Goal: Information Seeking & Learning: Learn about a topic

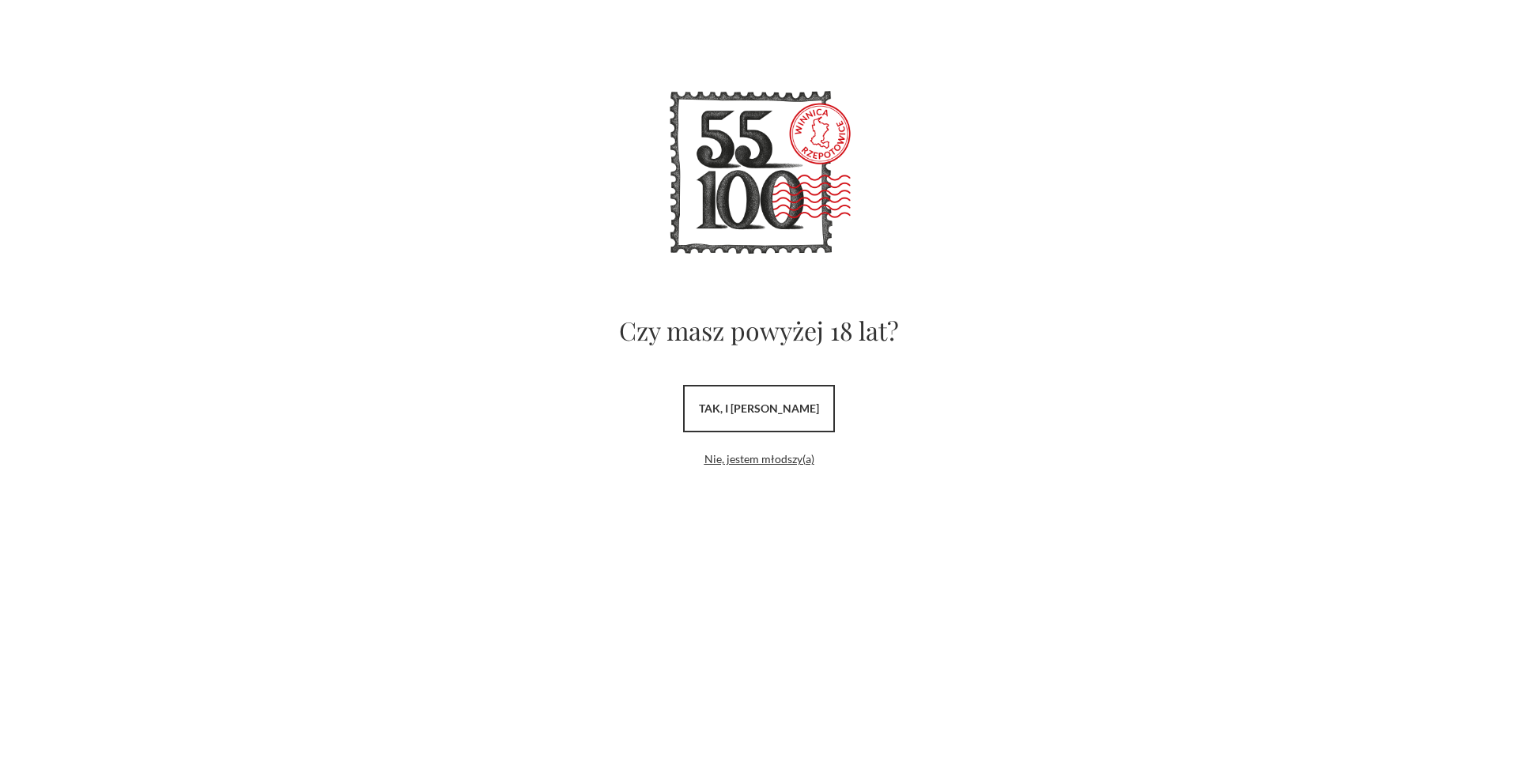
click at [811, 416] on link "tak, i uwielbiam wino" at bounding box center [758, 409] width 151 height 47
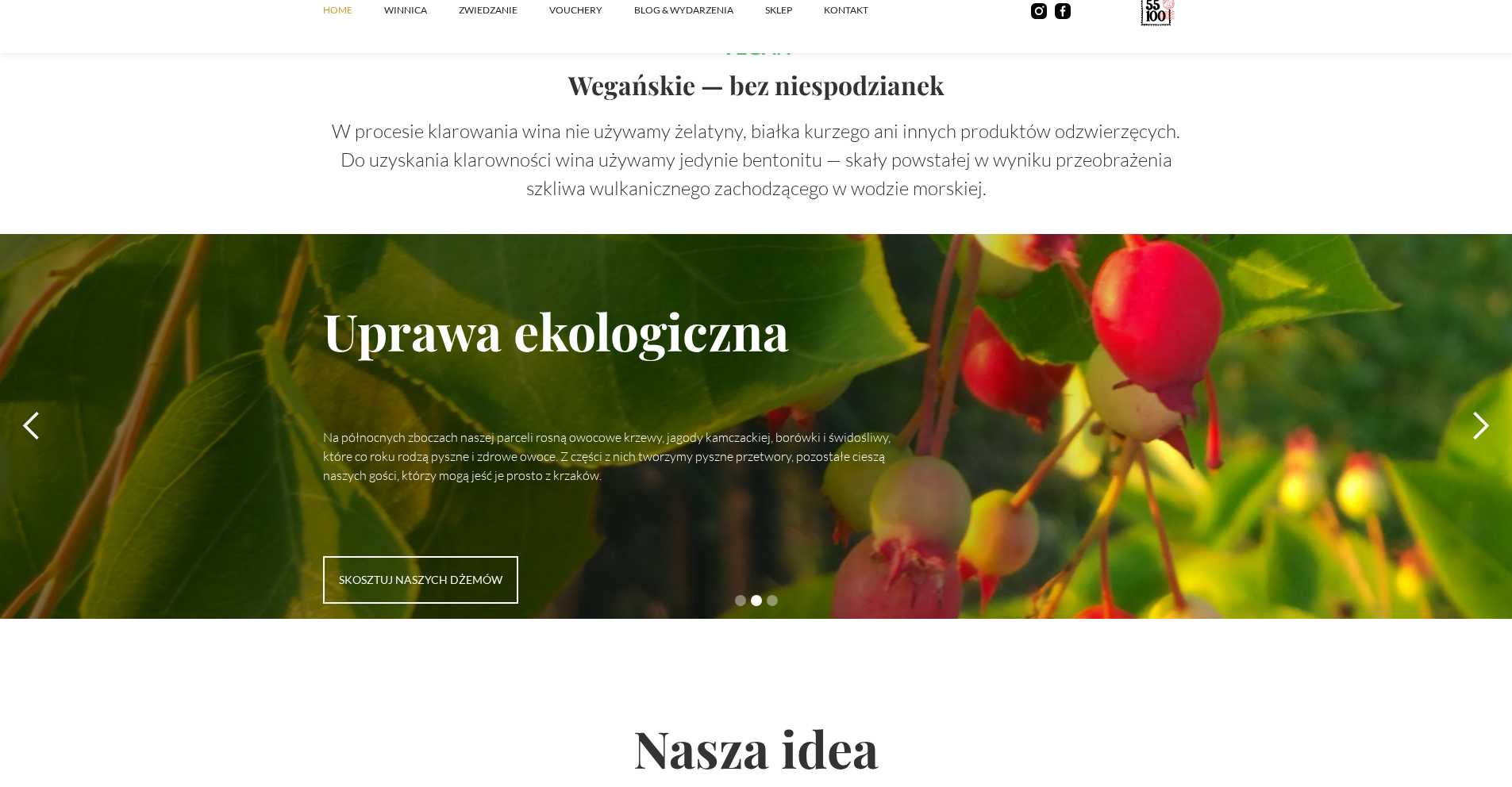
scroll to position [4465, 0]
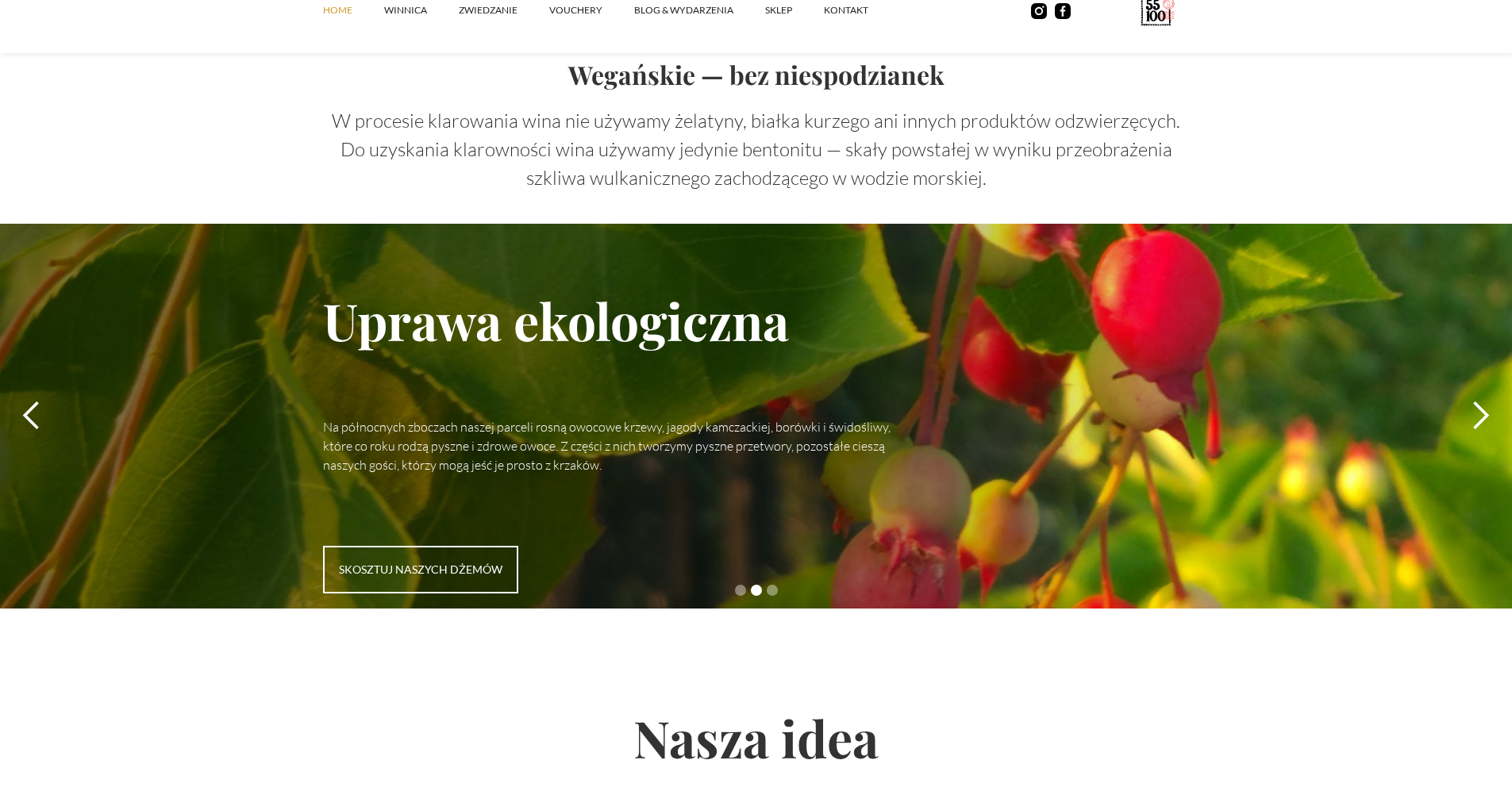
click at [1474, 405] on div "next slide" at bounding box center [1479, 415] width 32 height 32
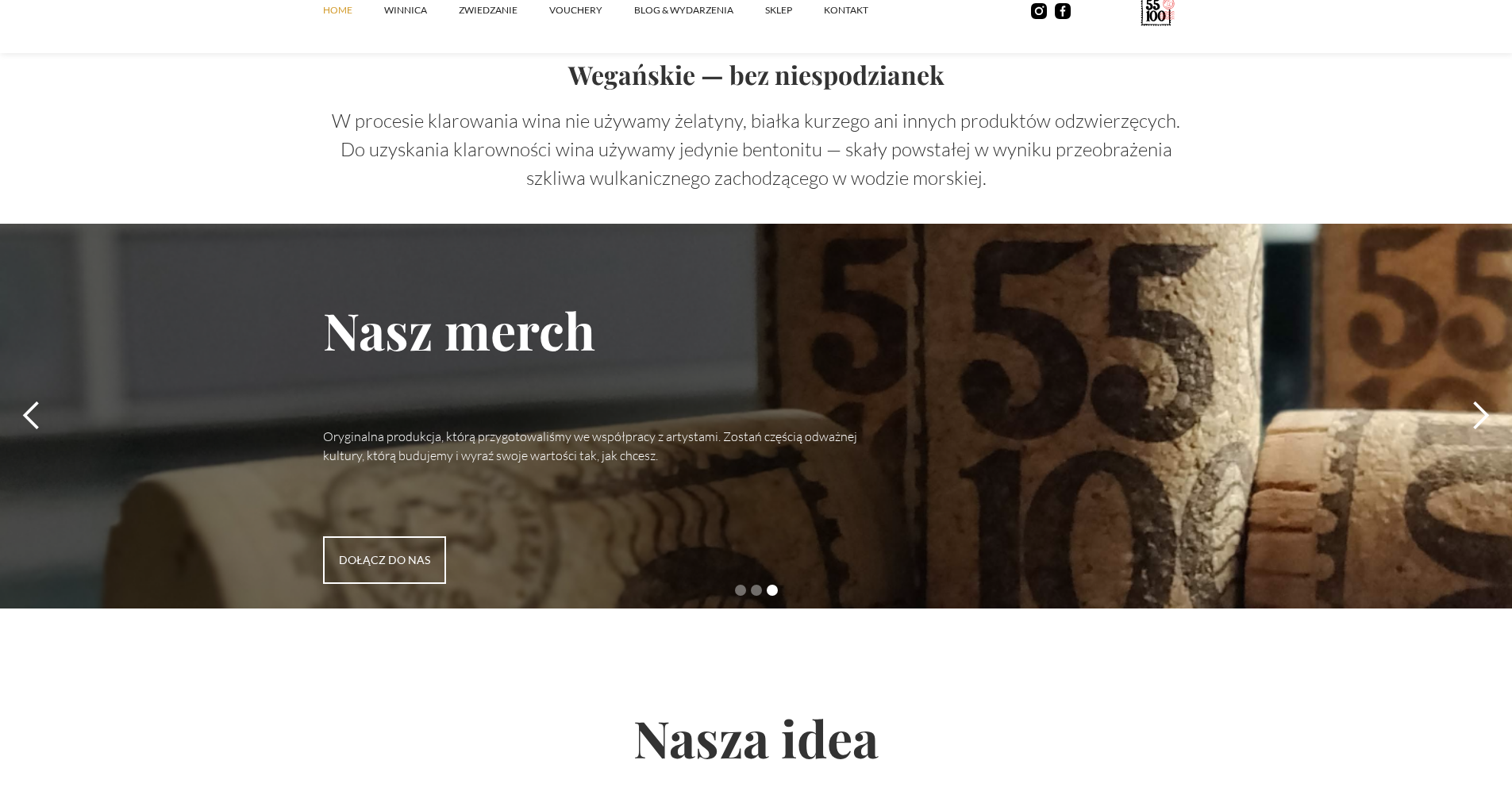
click at [1477, 409] on div "next slide" at bounding box center [1479, 415] width 32 height 32
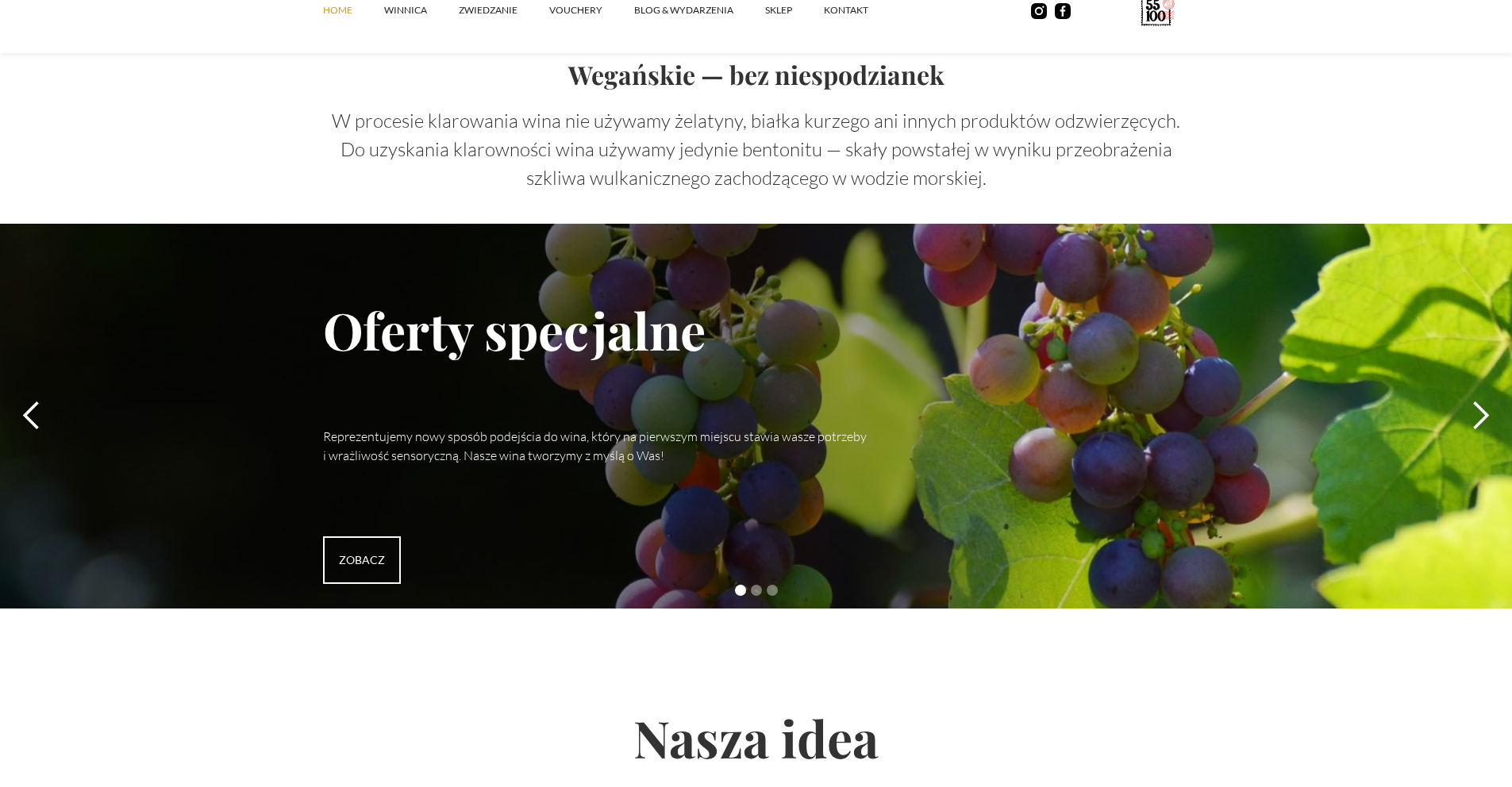
click at [1477, 409] on div "next slide" at bounding box center [1479, 415] width 32 height 32
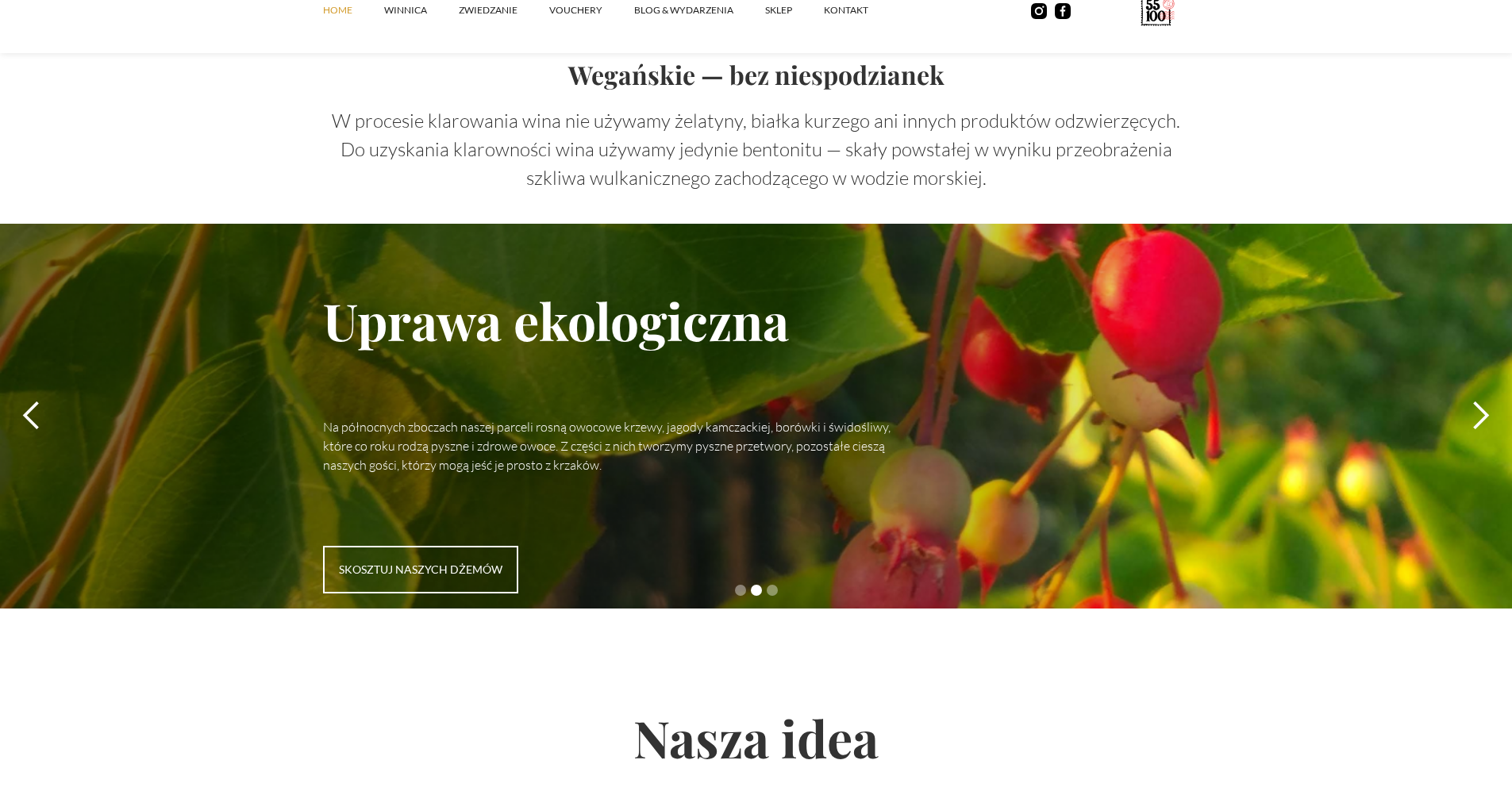
click at [1477, 409] on div "next slide" at bounding box center [1479, 415] width 32 height 32
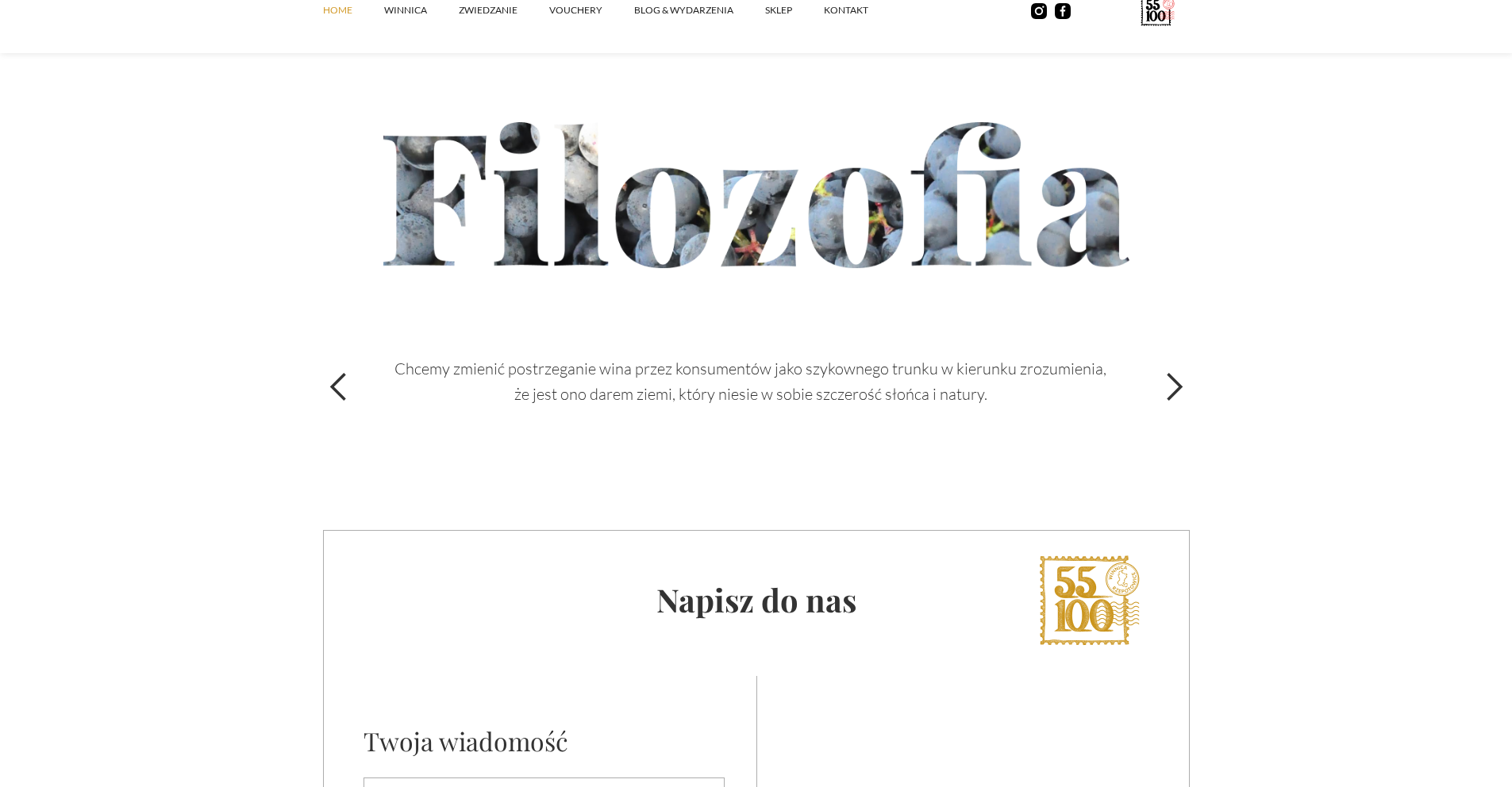
scroll to position [5401, 0]
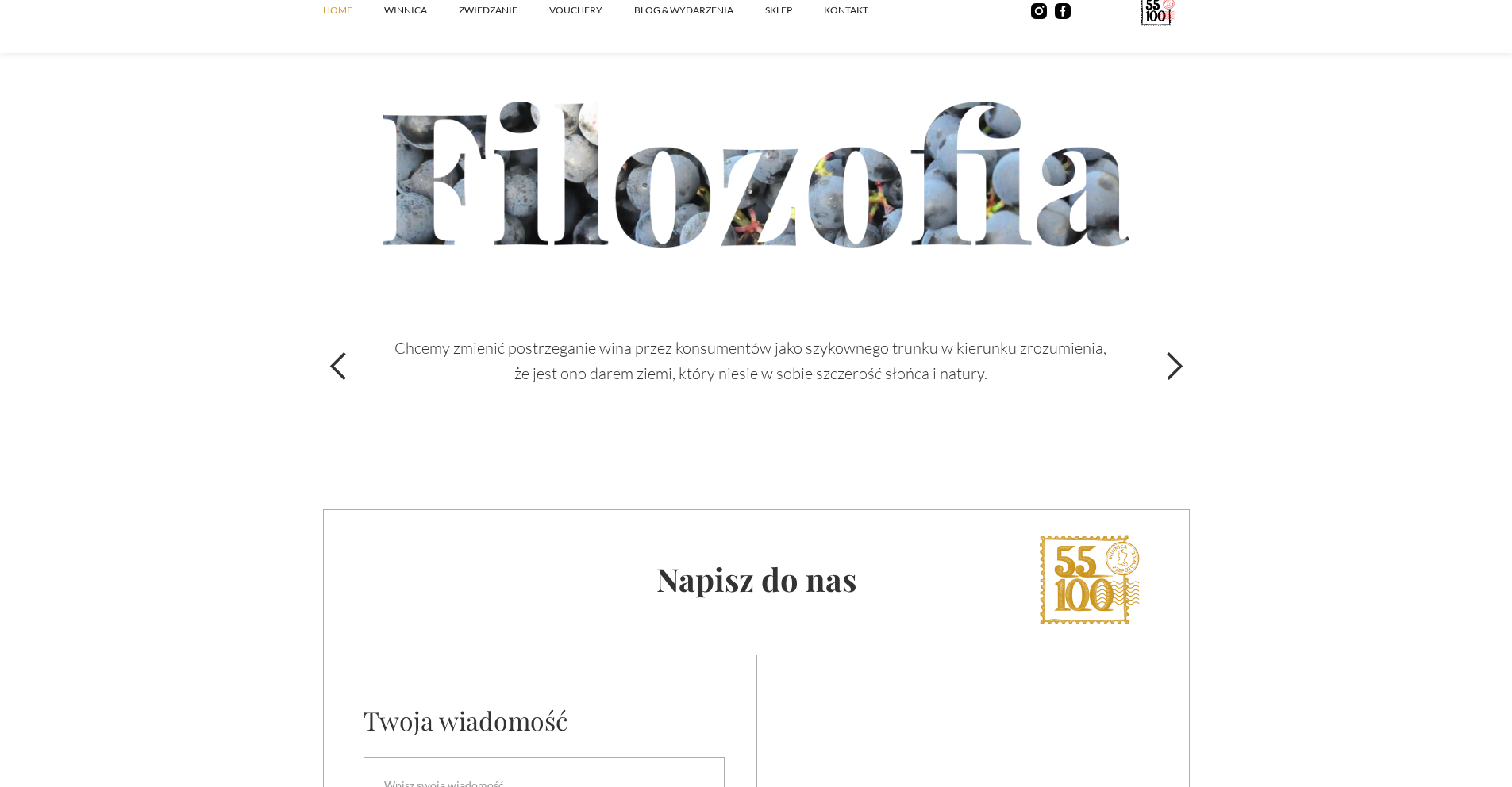
click at [1172, 371] on div "next slide" at bounding box center [1173, 366] width 32 height 32
click at [1172, 365] on div "next slide" at bounding box center [1173, 366] width 32 height 32
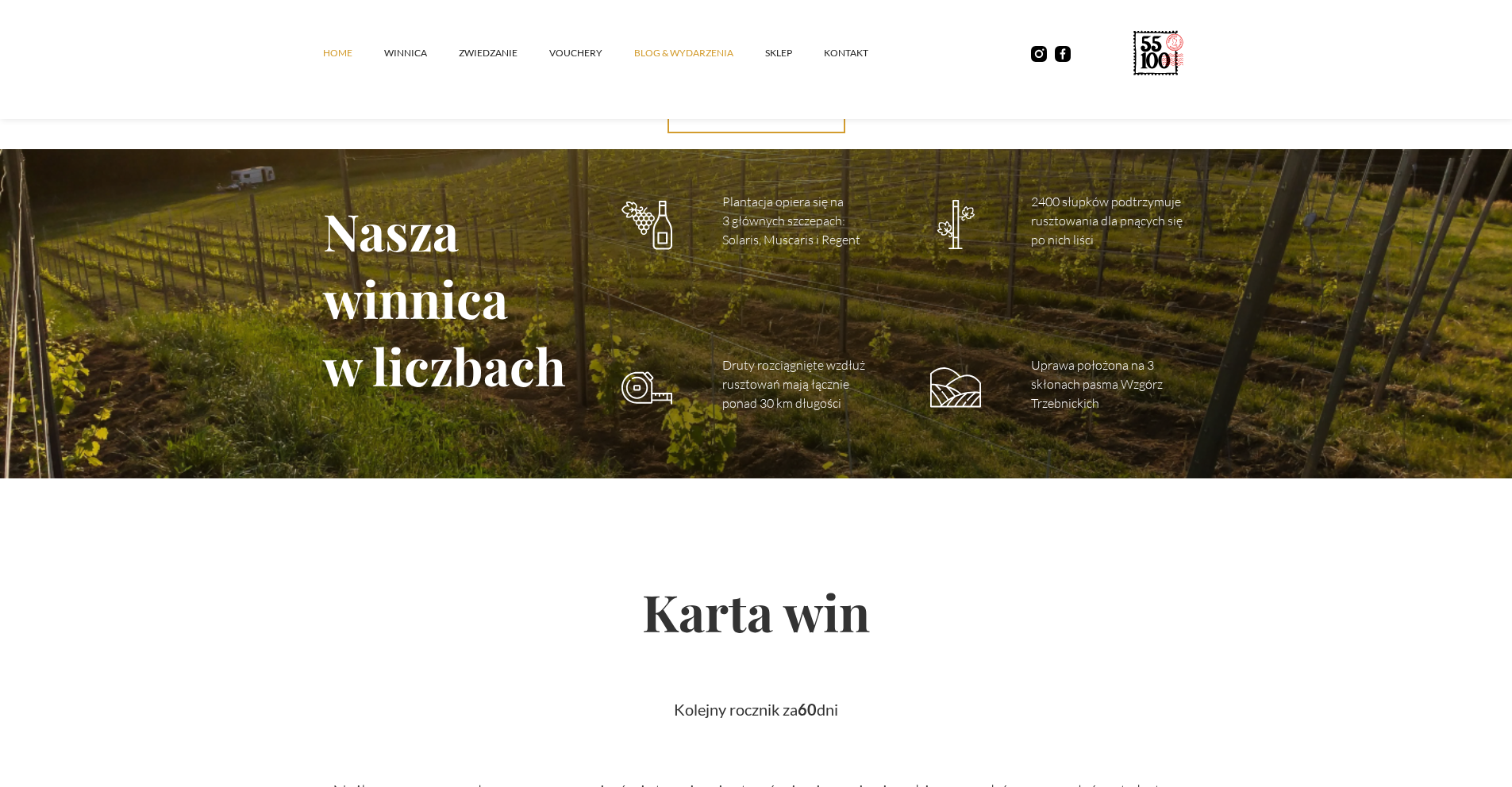
scroll to position [1613, 0]
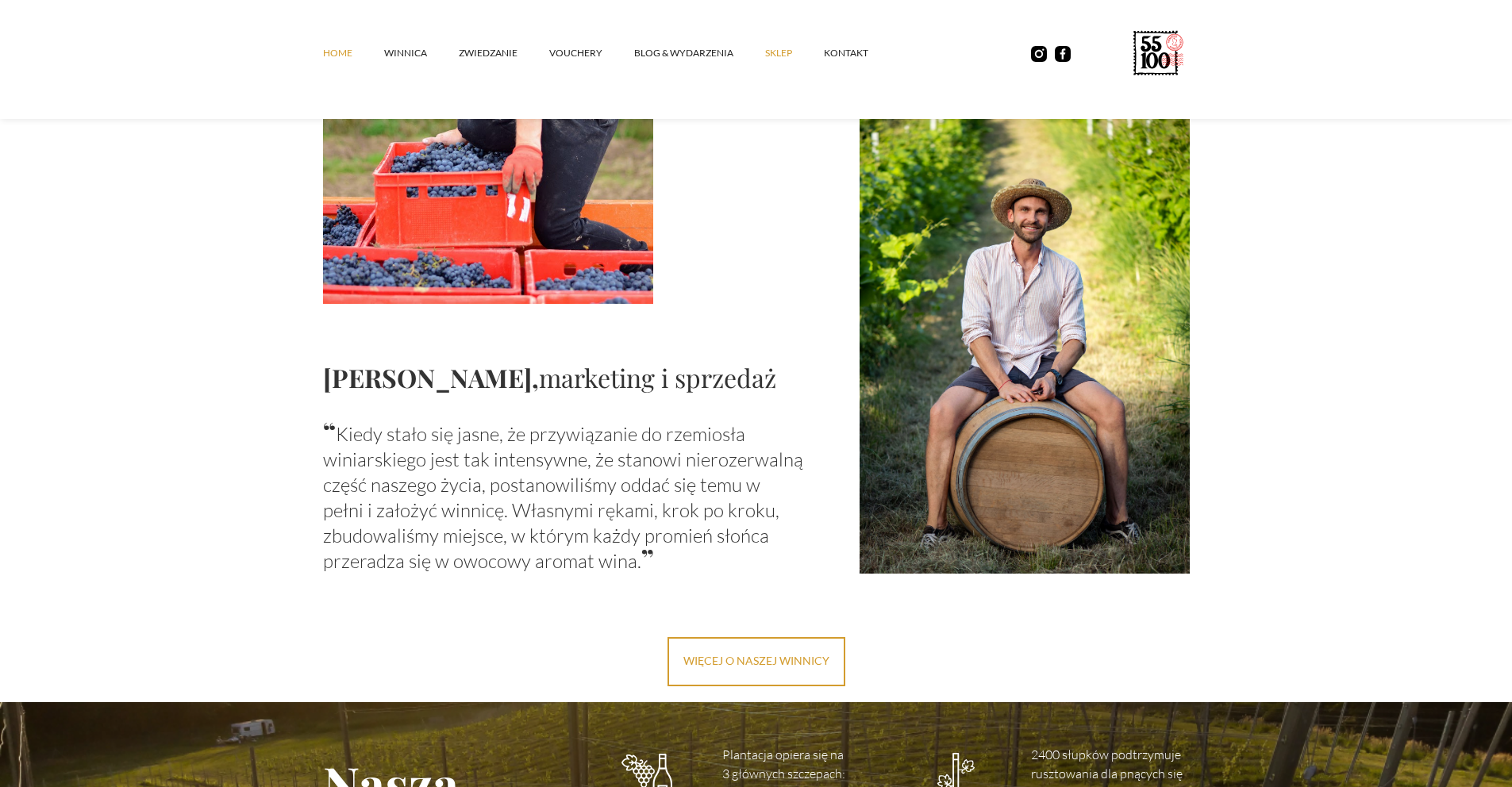
click at [765, 57] on link "SKLEP" at bounding box center [794, 53] width 59 height 47
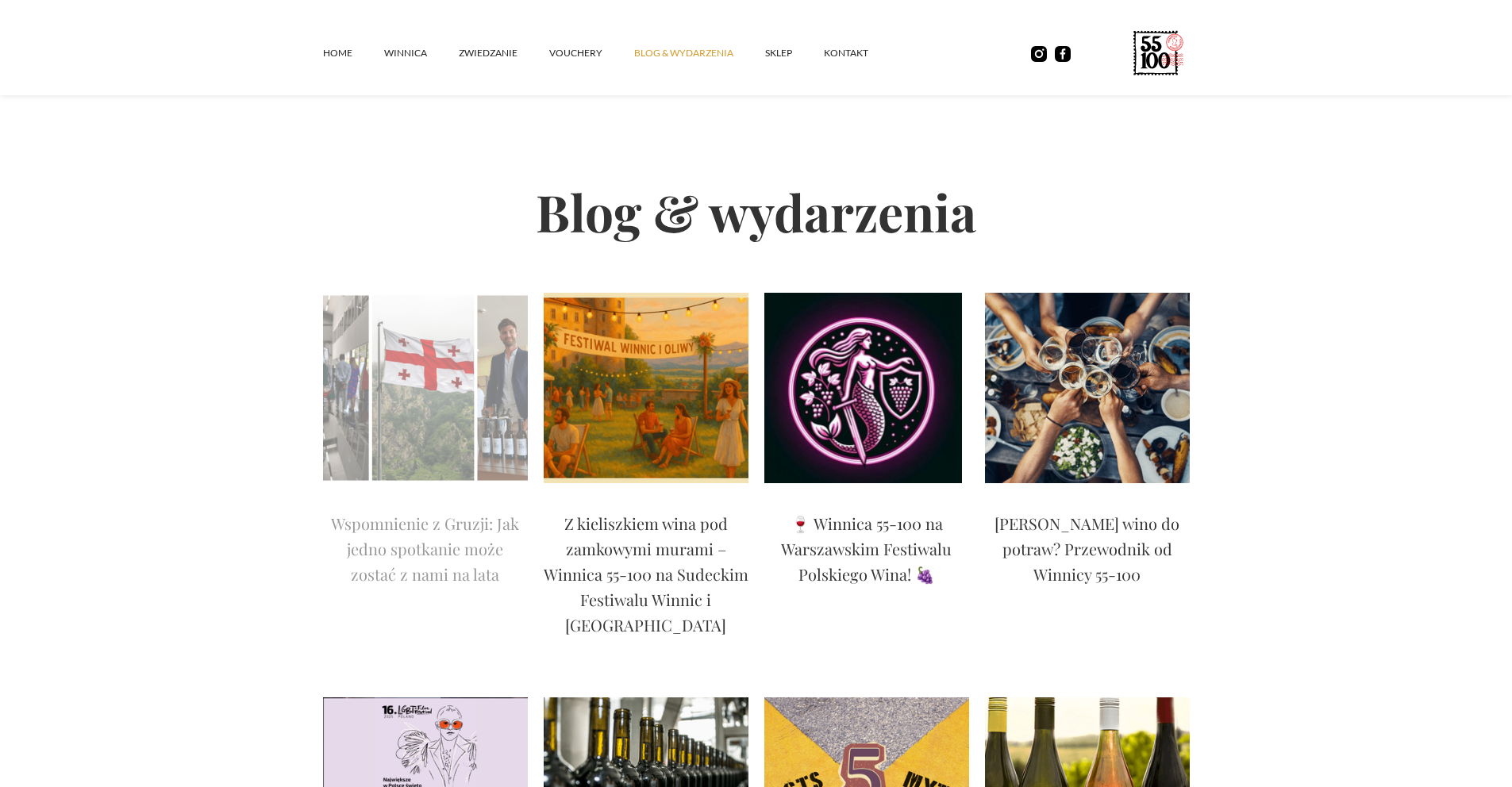
click at [427, 439] on img at bounding box center [425, 388] width 205 height 190
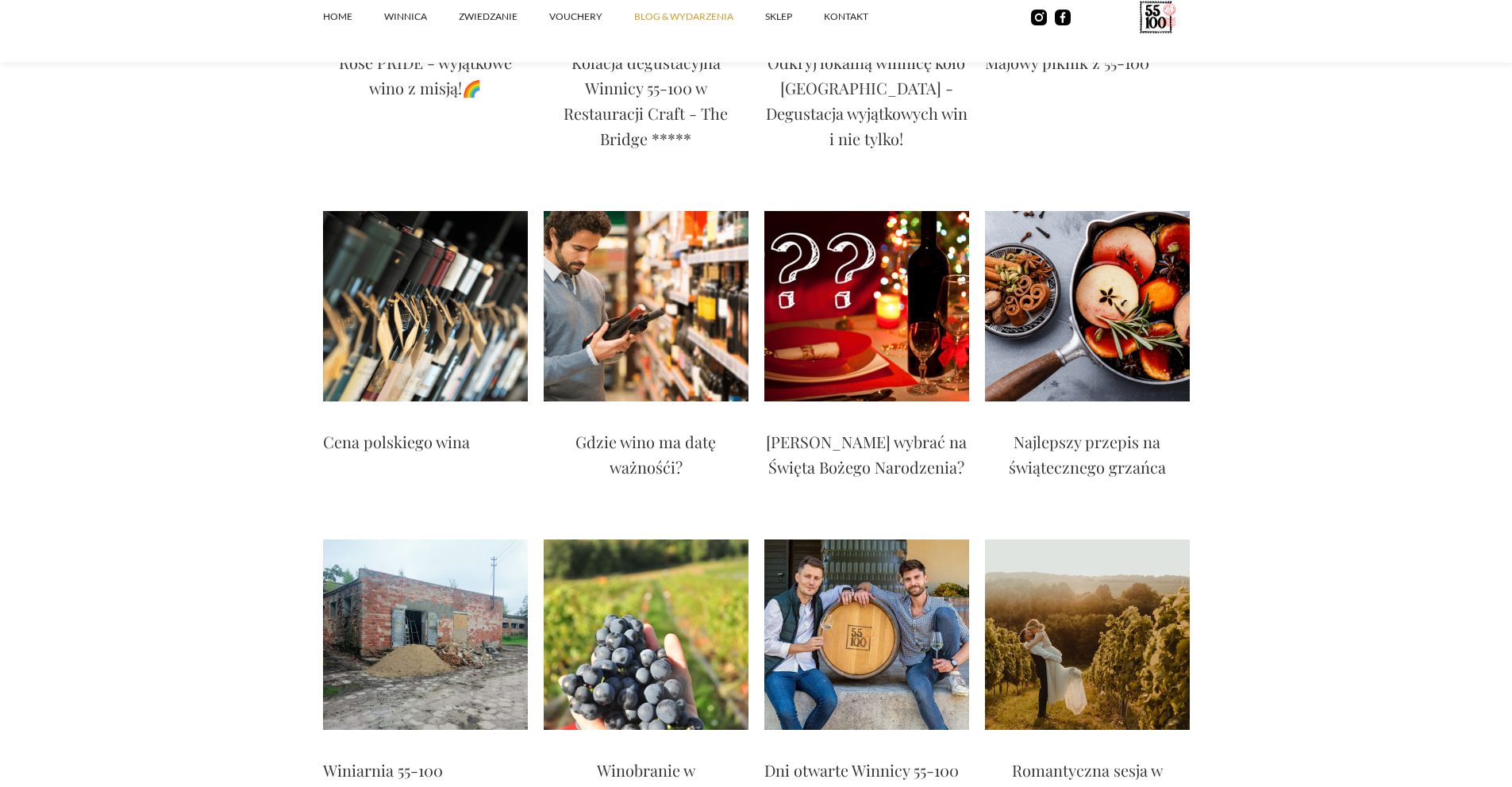
scroll to position [2688, 0]
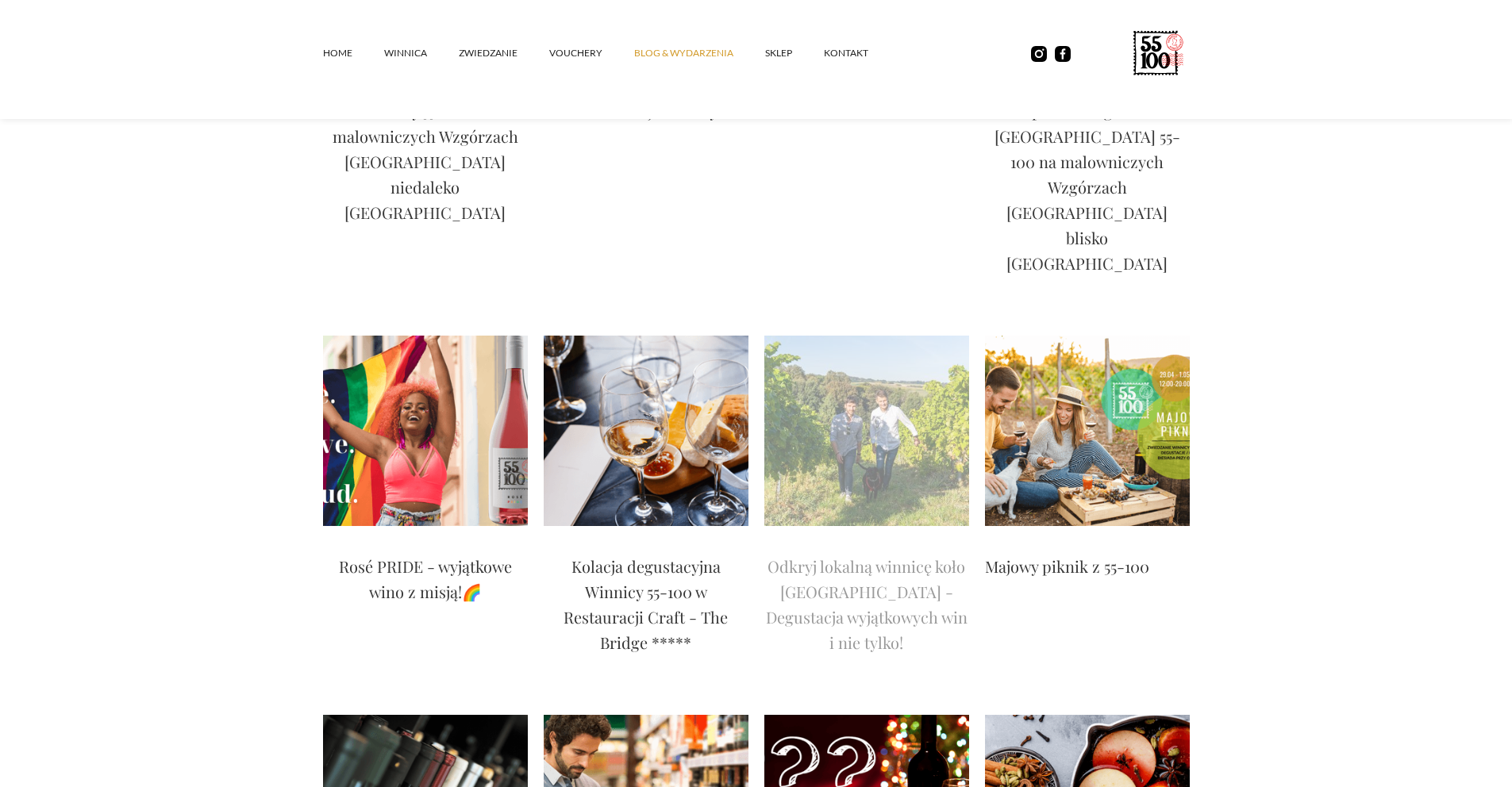
click at [844, 336] on img at bounding box center [867, 430] width 205 height 190
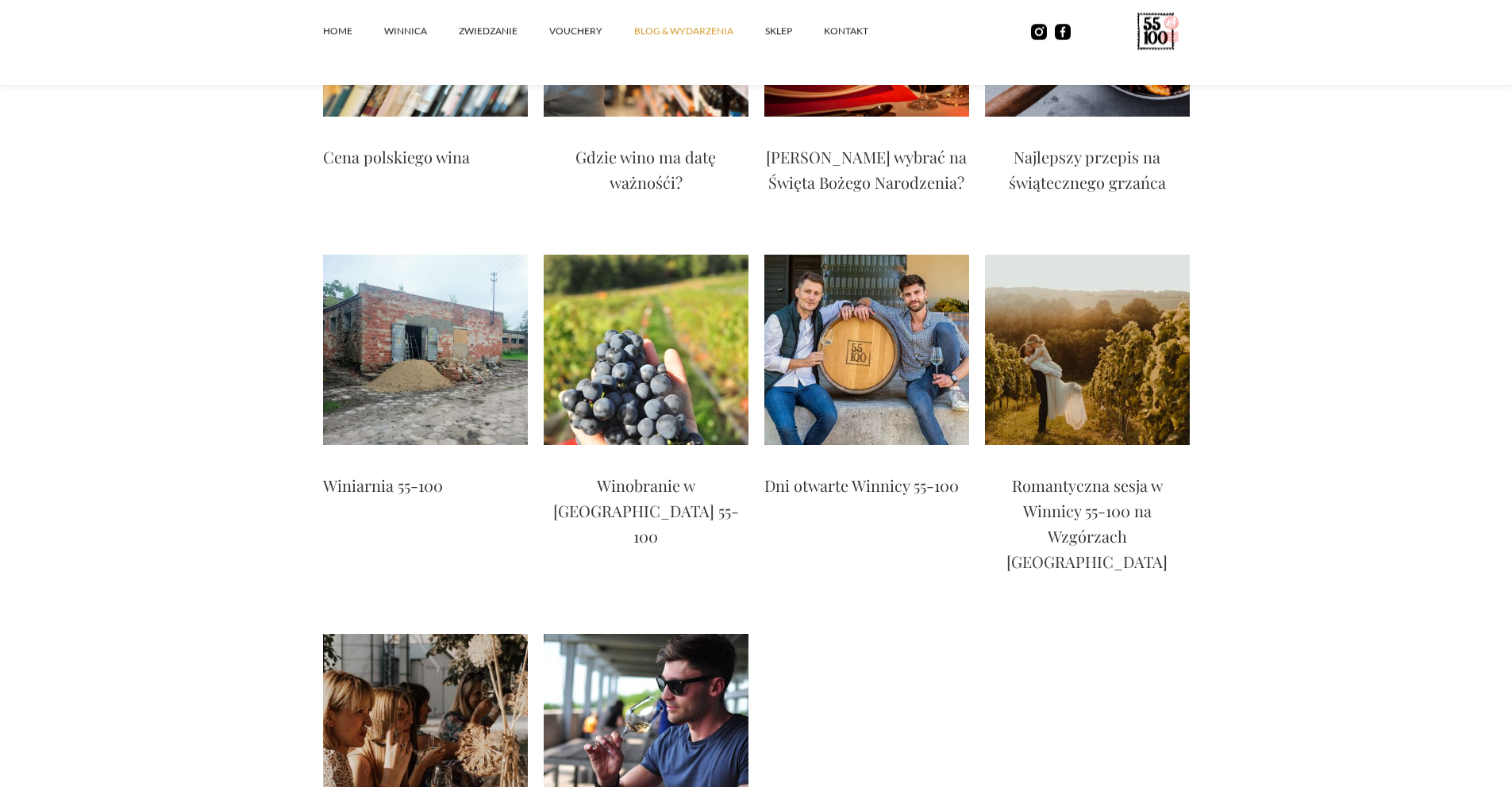
scroll to position [3513, 0]
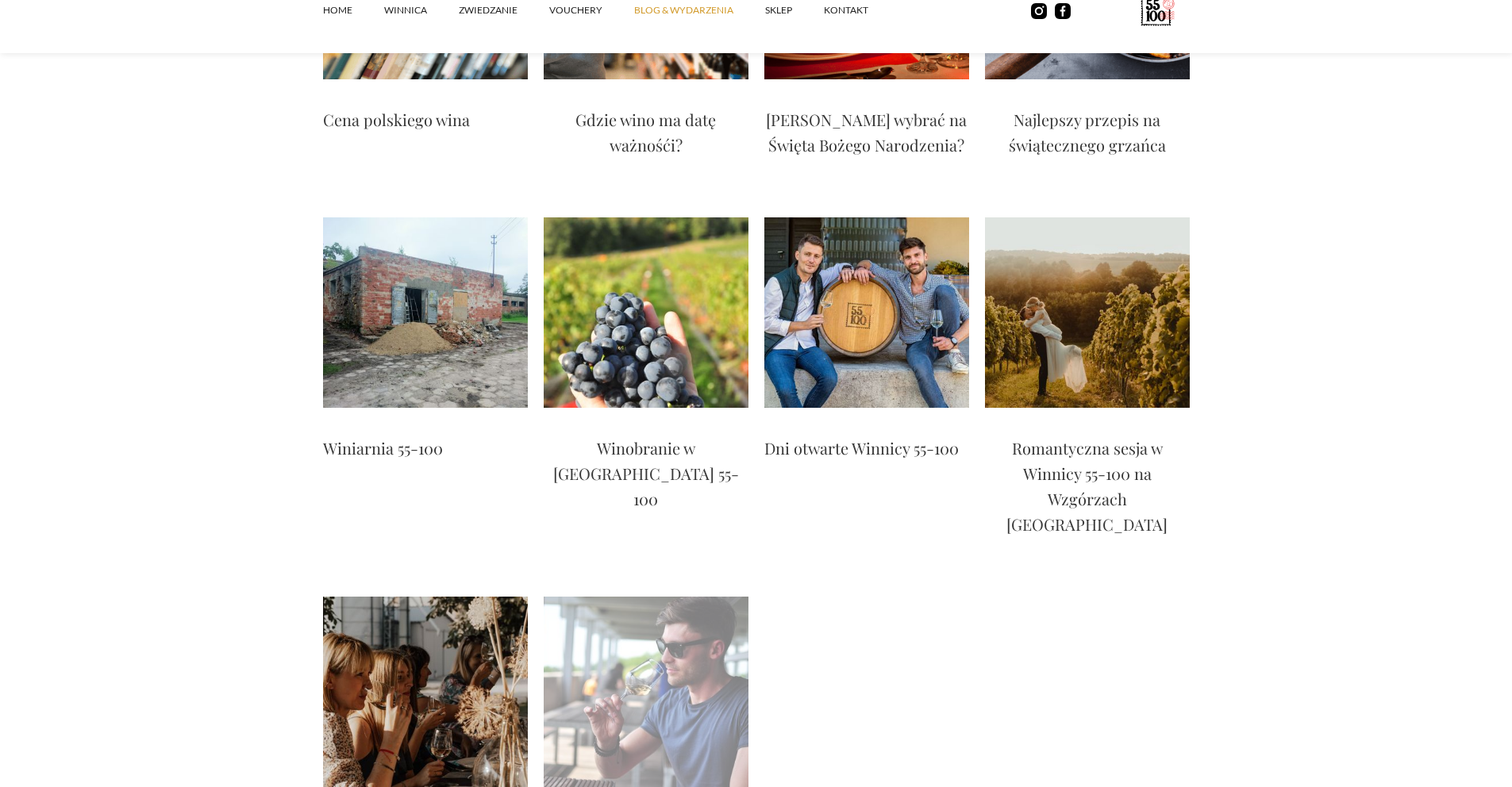
click at [655, 597] on img at bounding box center [645, 691] width 205 height 190
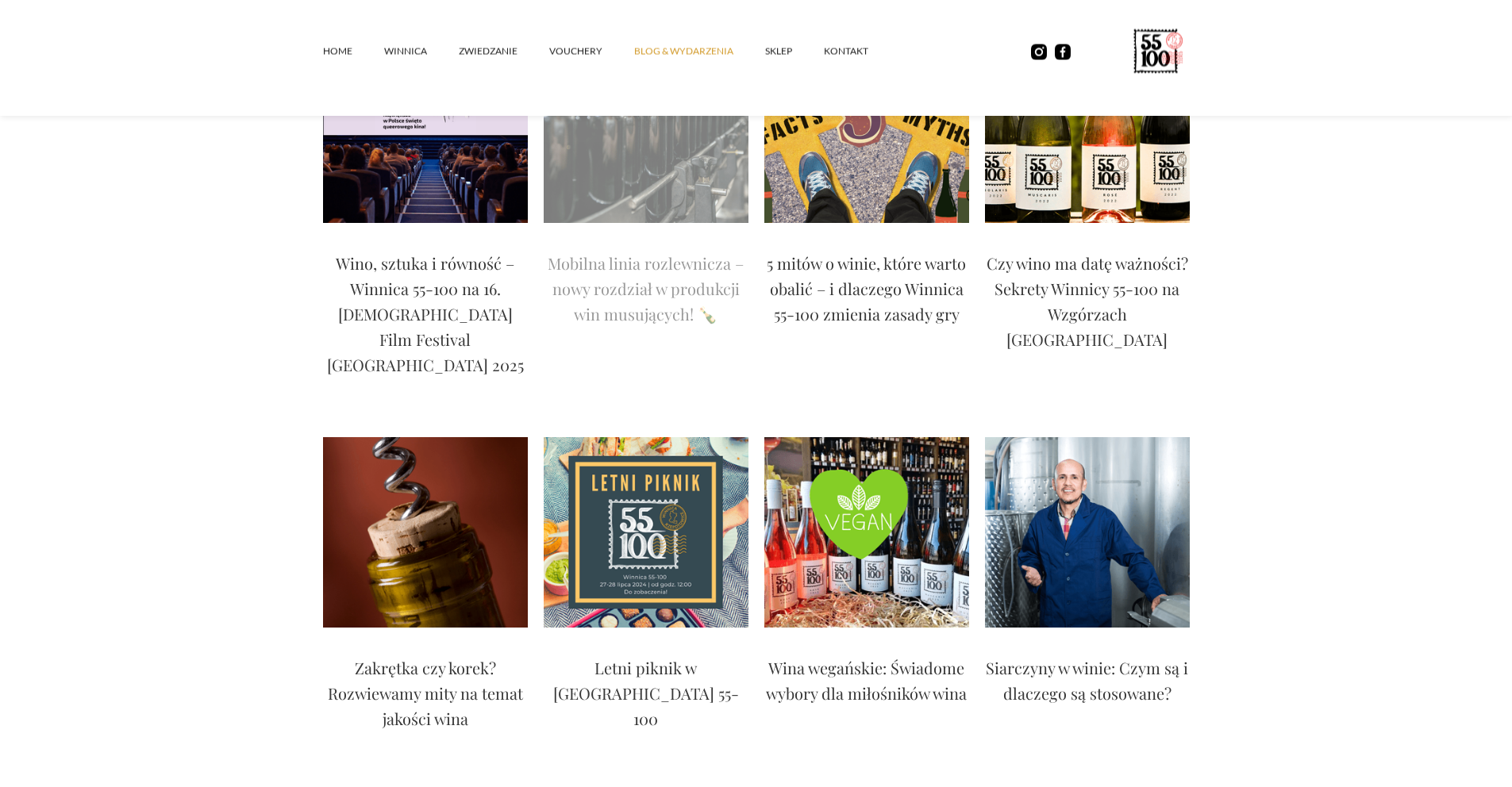
scroll to position [432, 0]
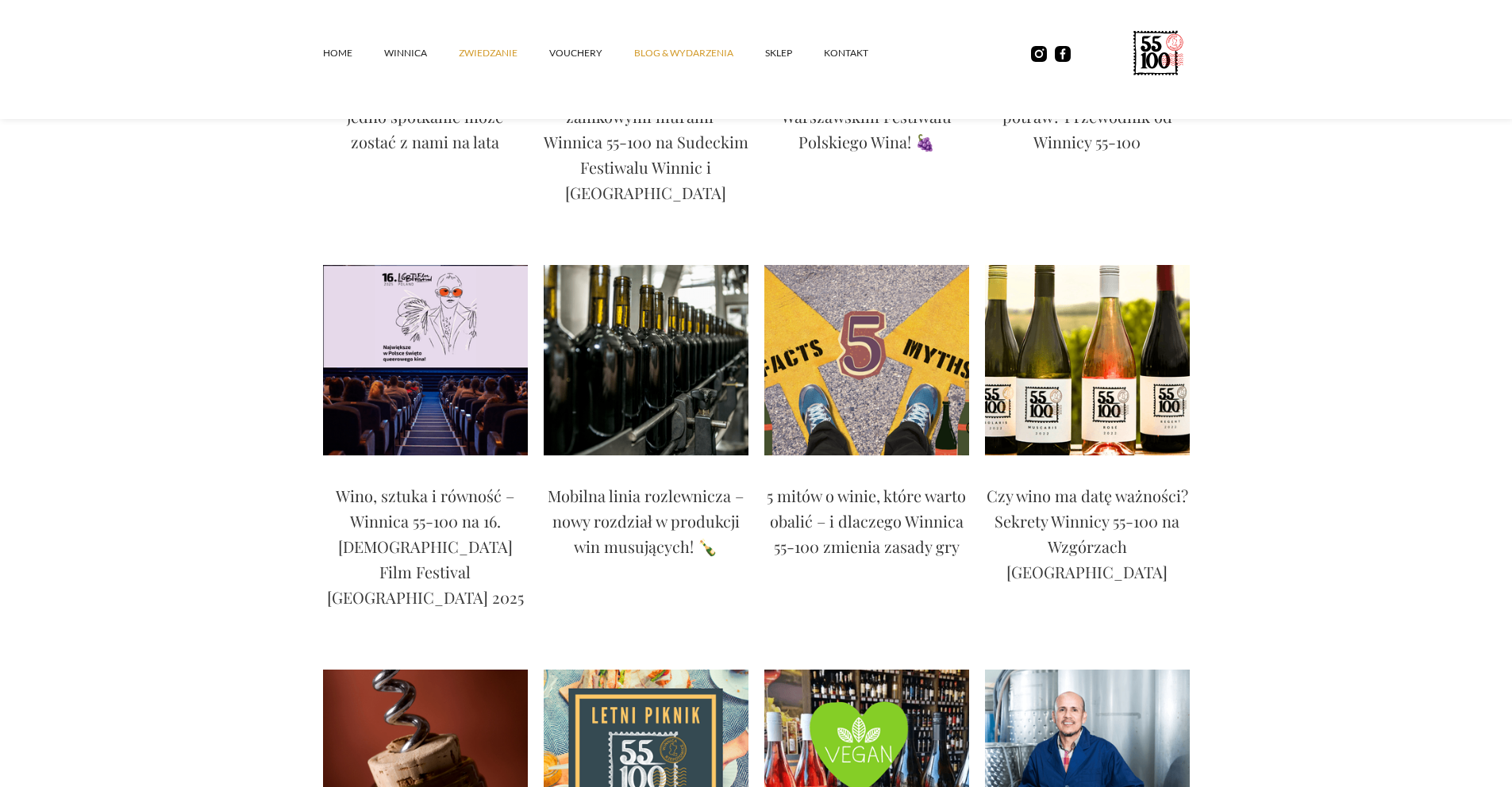
click at [478, 54] on link "ZWIEDZANIE" at bounding box center [503, 53] width 90 height 47
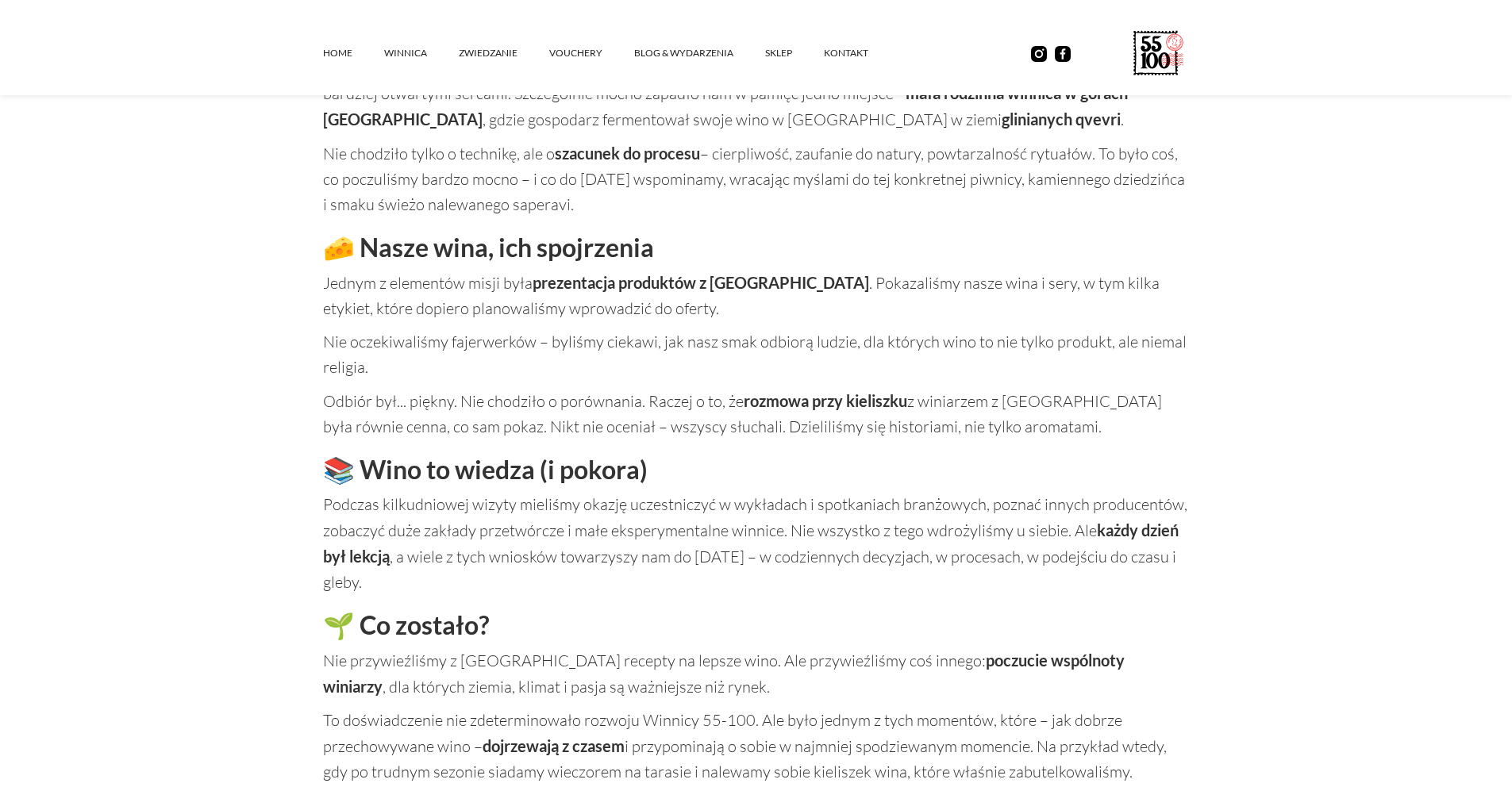
scroll to position [949, 0]
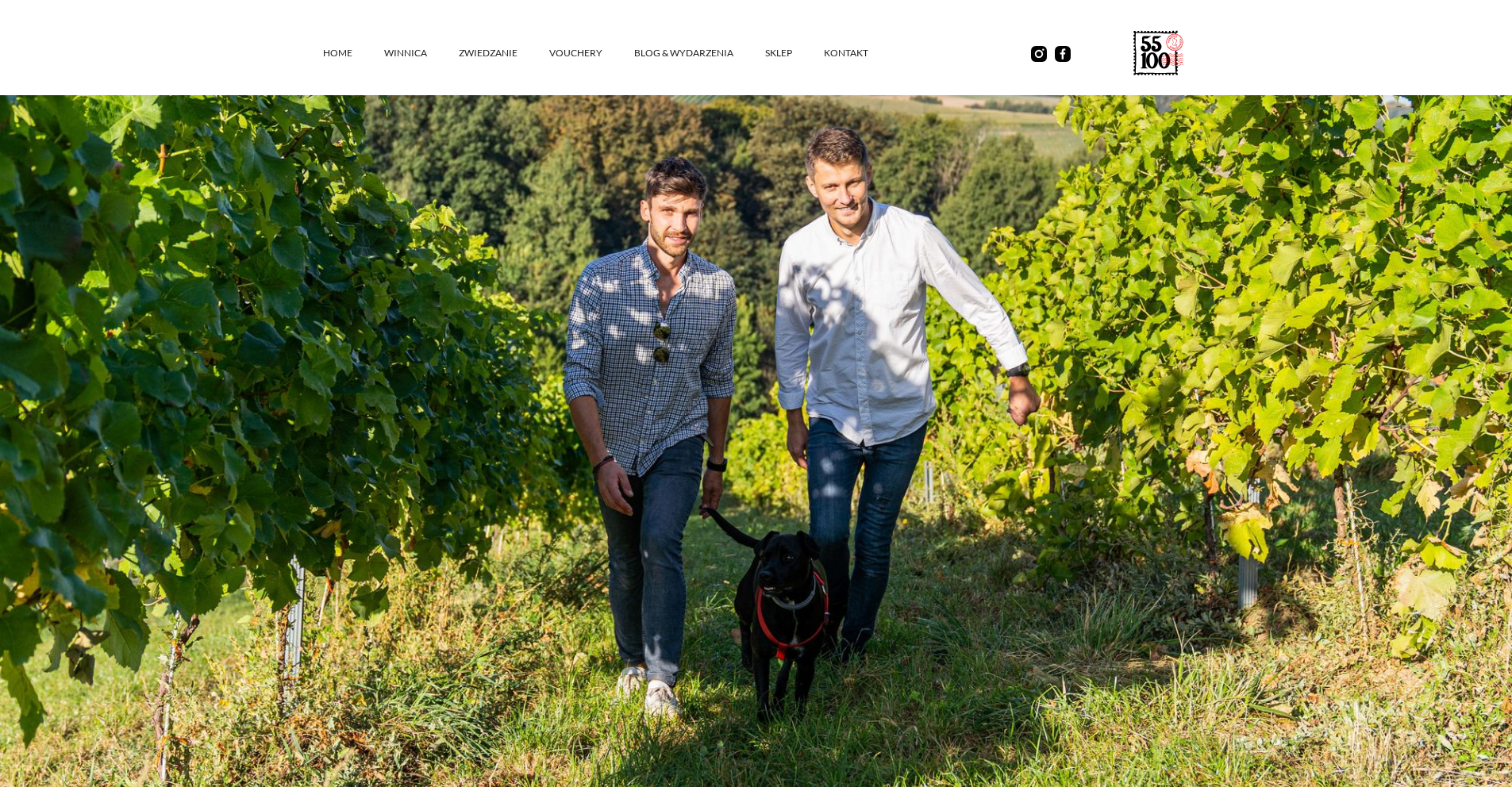
scroll to position [580, 0]
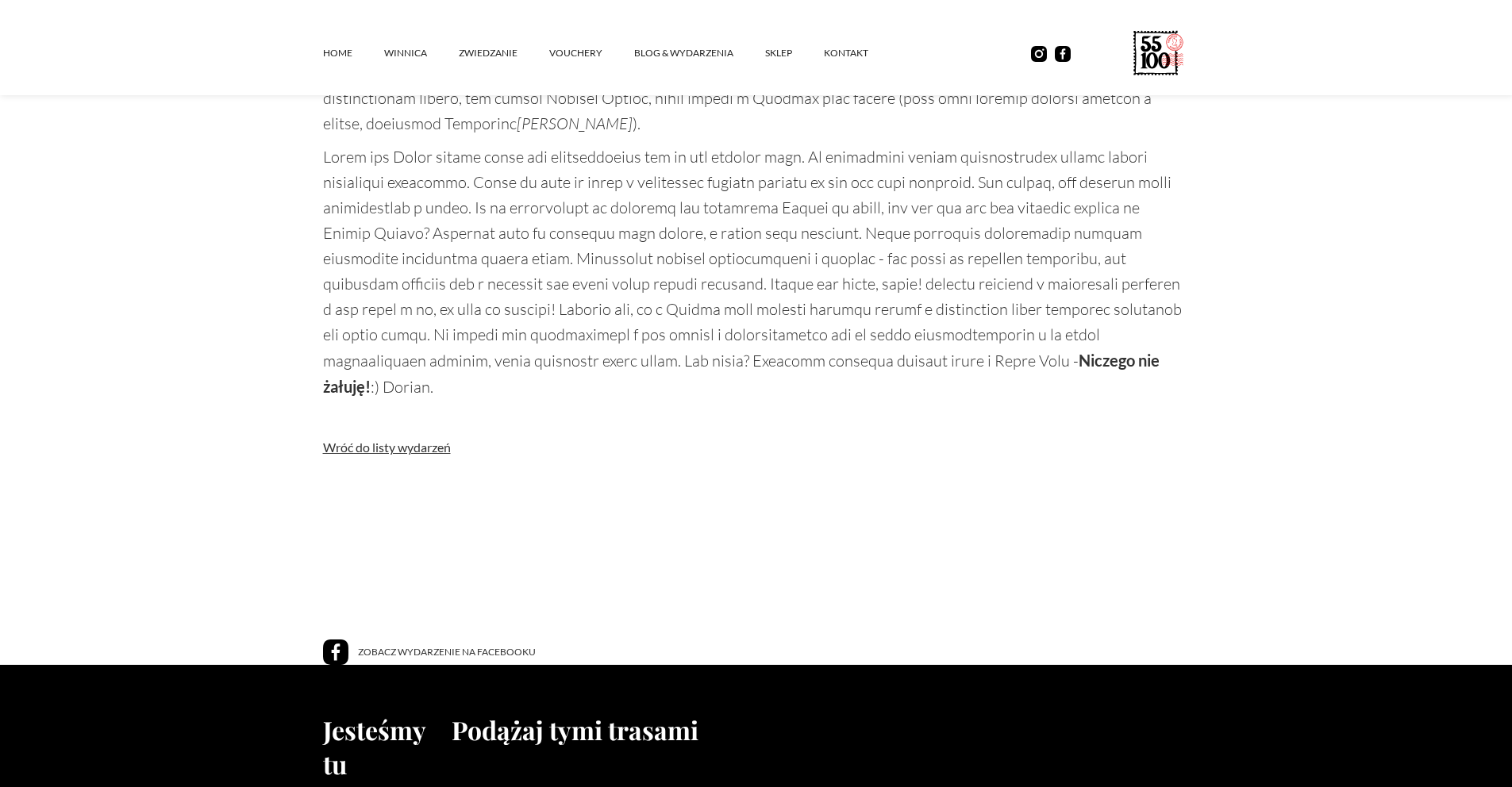
scroll to position [1841, 0]
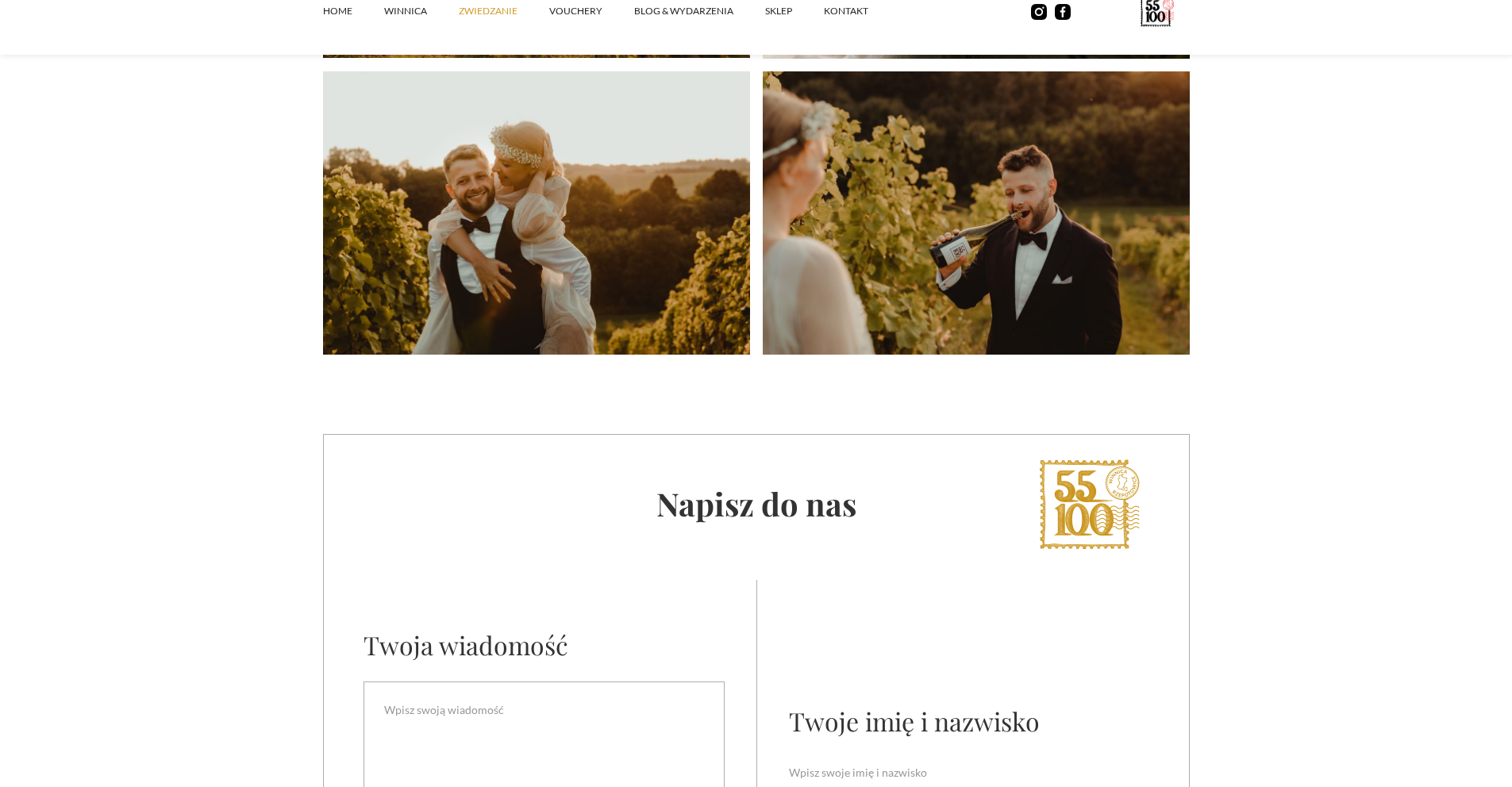
scroll to position [3874, 0]
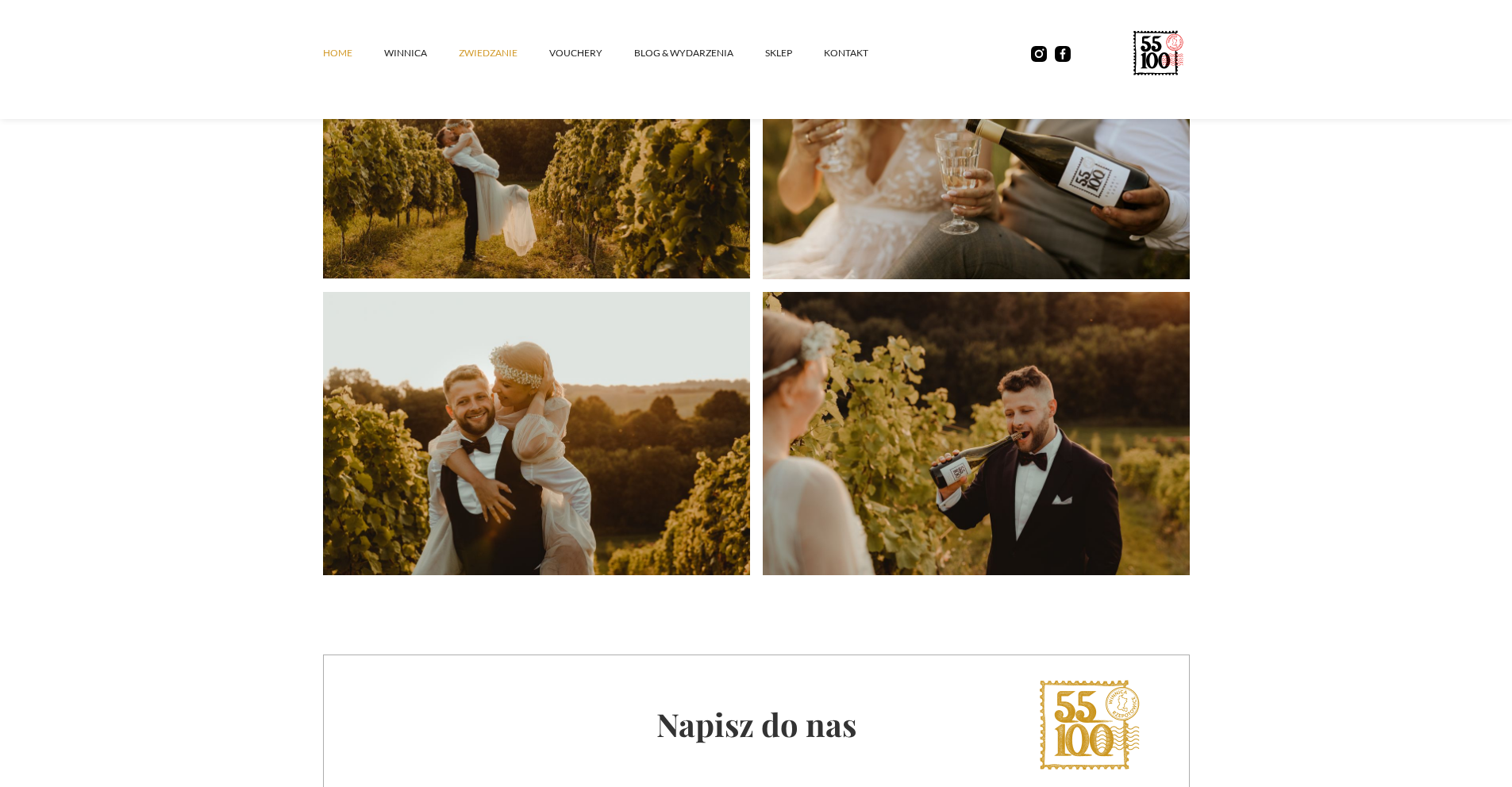
click at [330, 51] on link "Home" at bounding box center [353, 53] width 61 height 47
